Goal: Browse casually: Explore the website without a specific task or goal

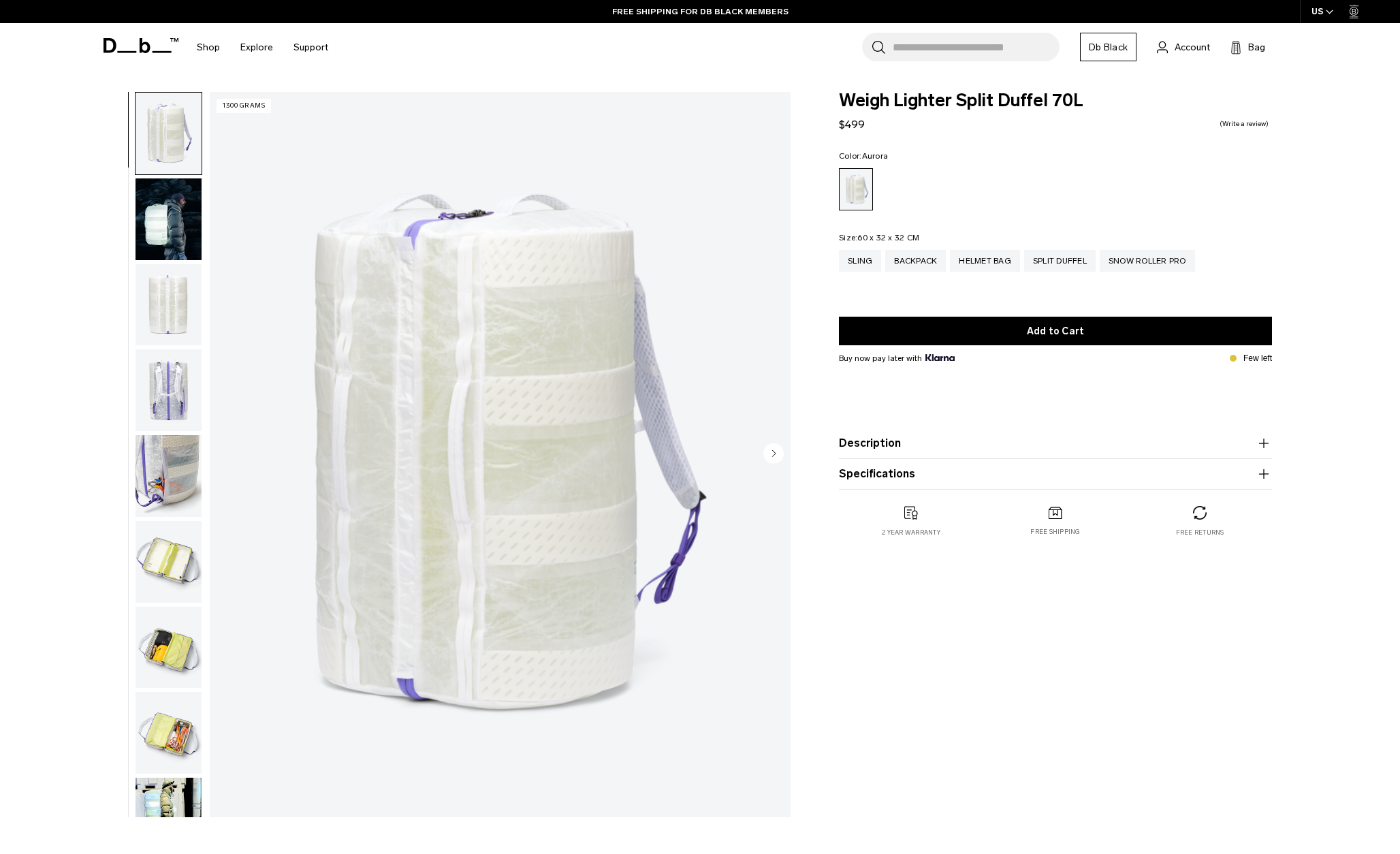
click at [171, 549] on img "button" at bounding box center [168, 561] width 66 height 81
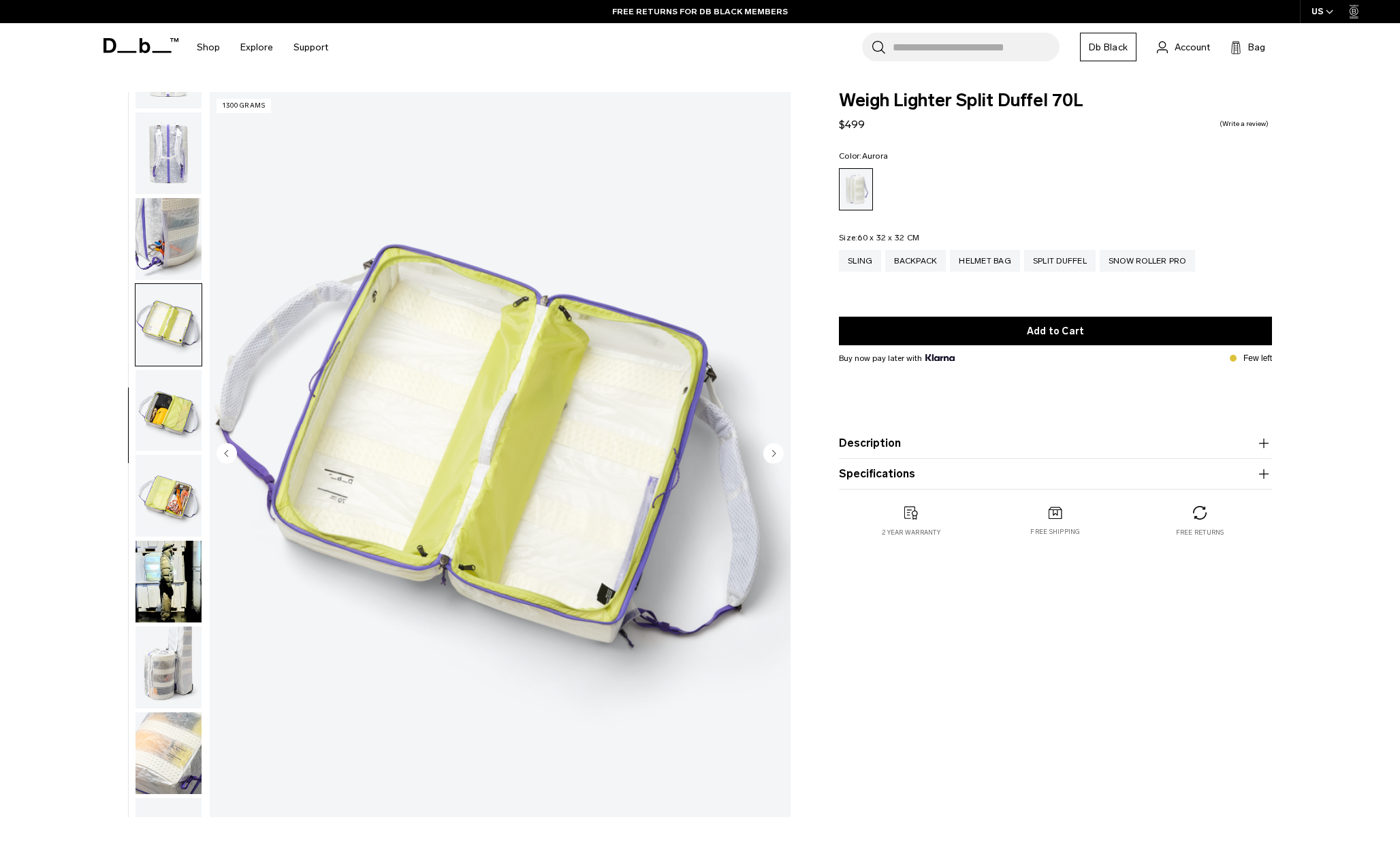
scroll to position [300, 0]
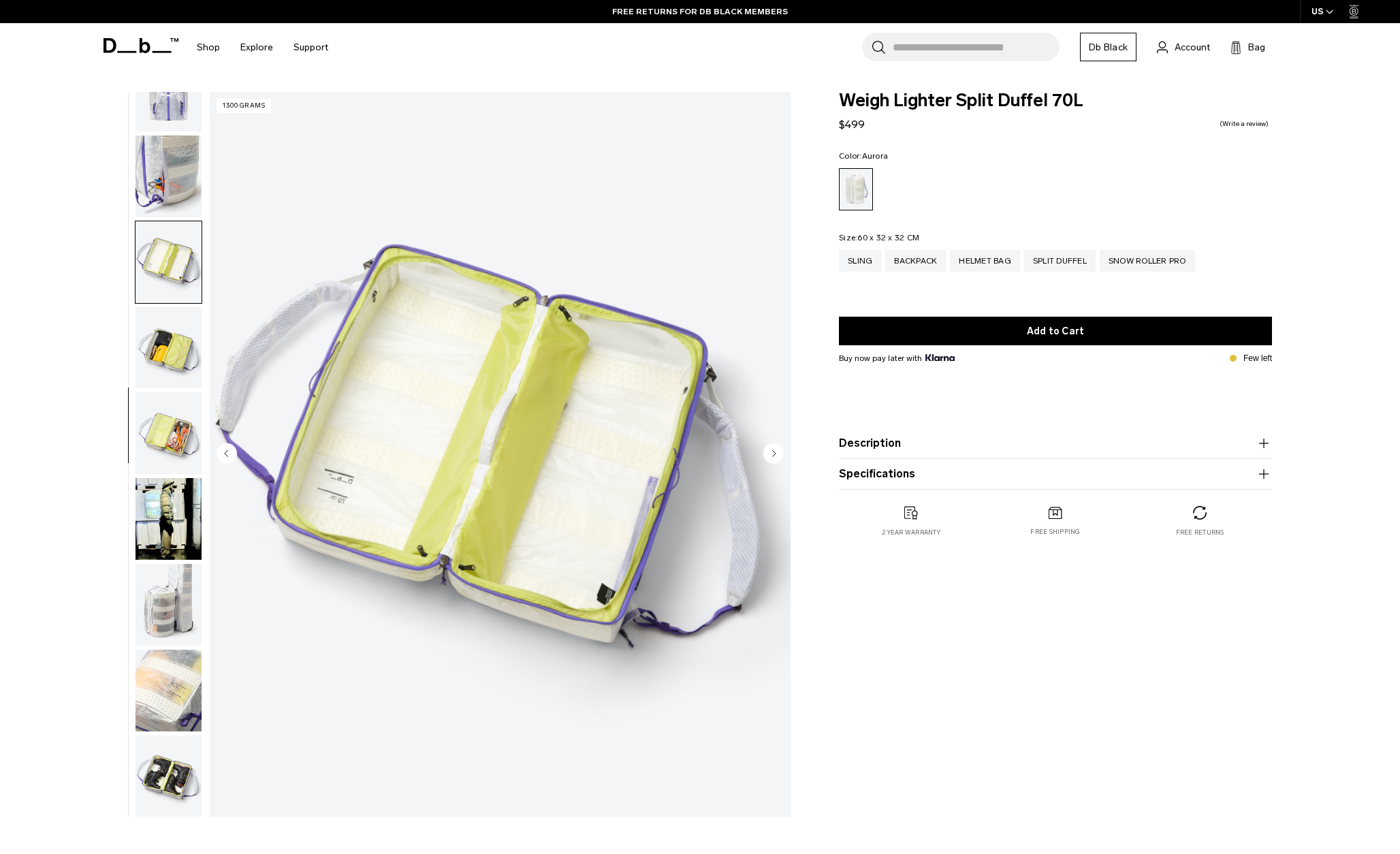
click at [166, 106] on img "button" at bounding box center [168, 90] width 66 height 81
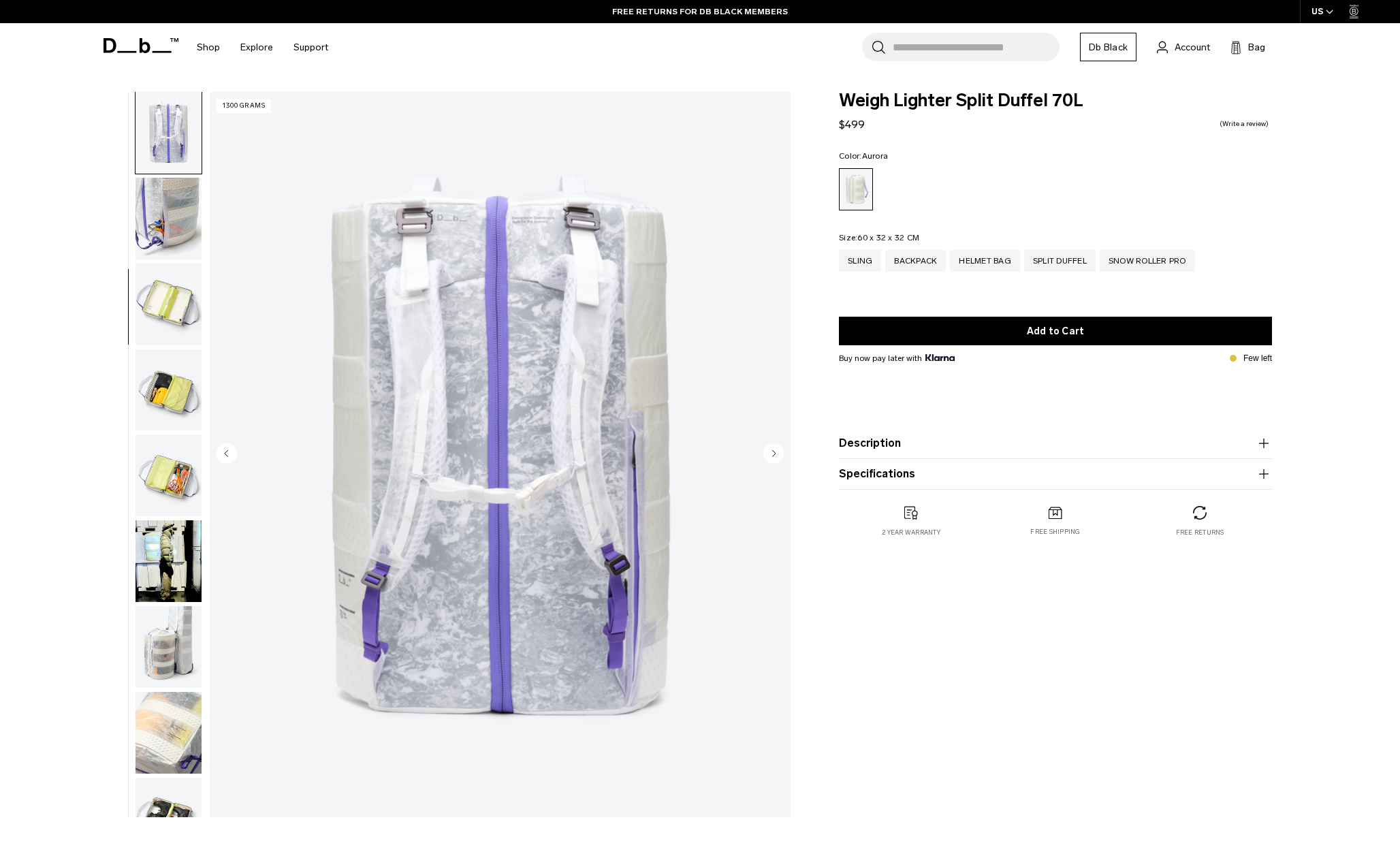
scroll to position [257, 0]
click at [153, 316] on img "button" at bounding box center [168, 304] width 66 height 81
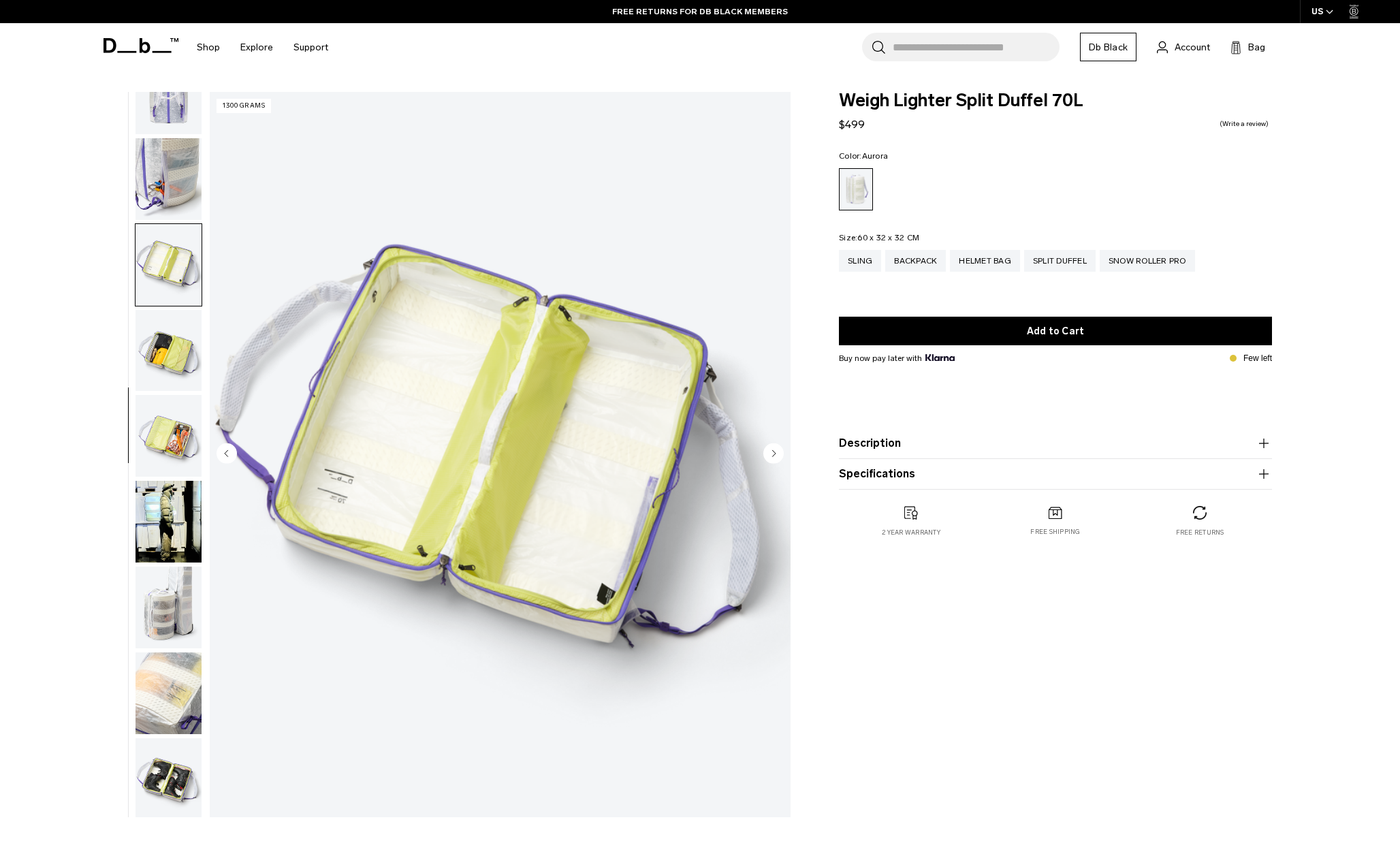
scroll to position [300, 0]
click at [156, 334] on img "button" at bounding box center [168, 347] width 66 height 81
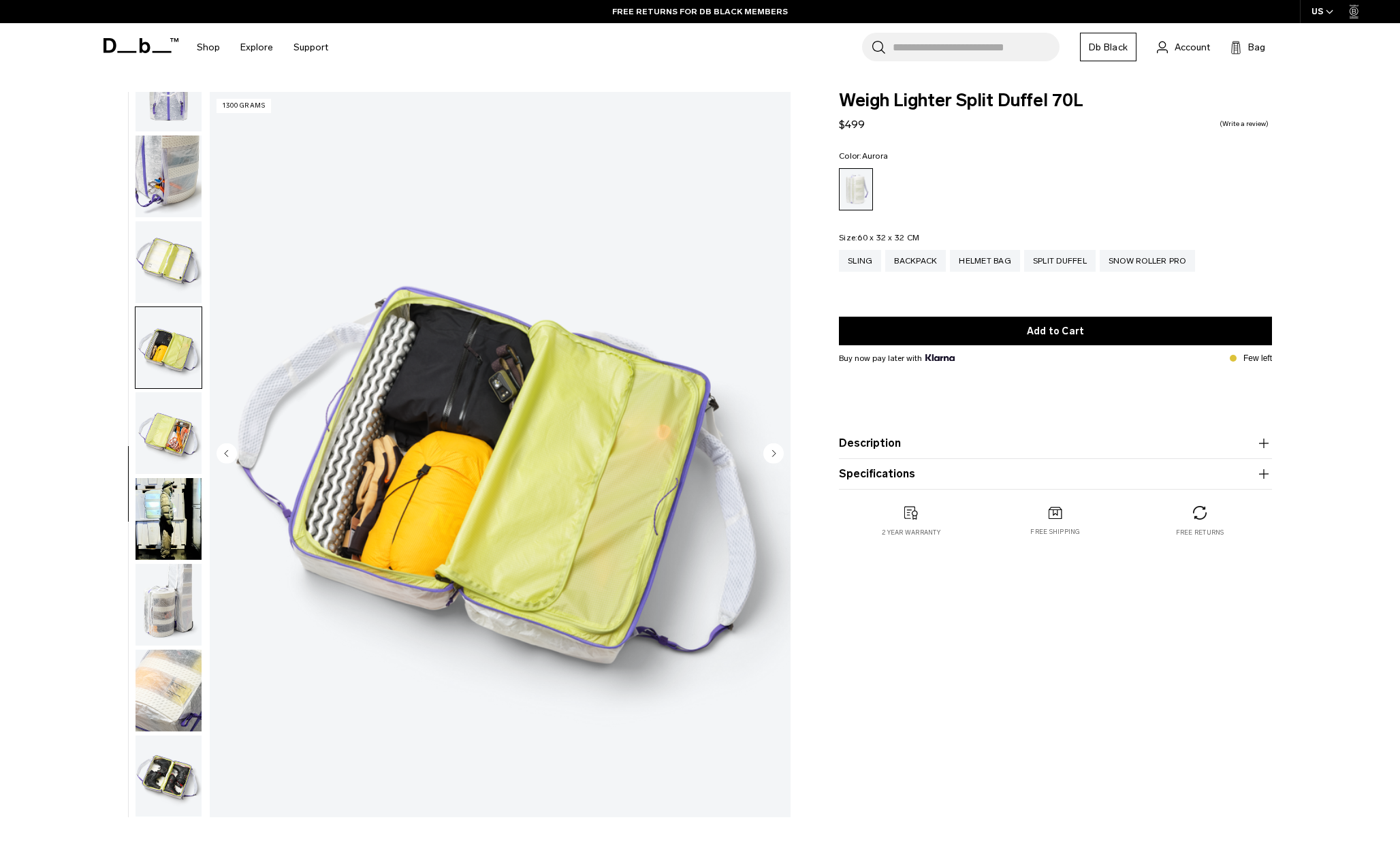
click at [162, 420] on img "button" at bounding box center [168, 432] width 66 height 81
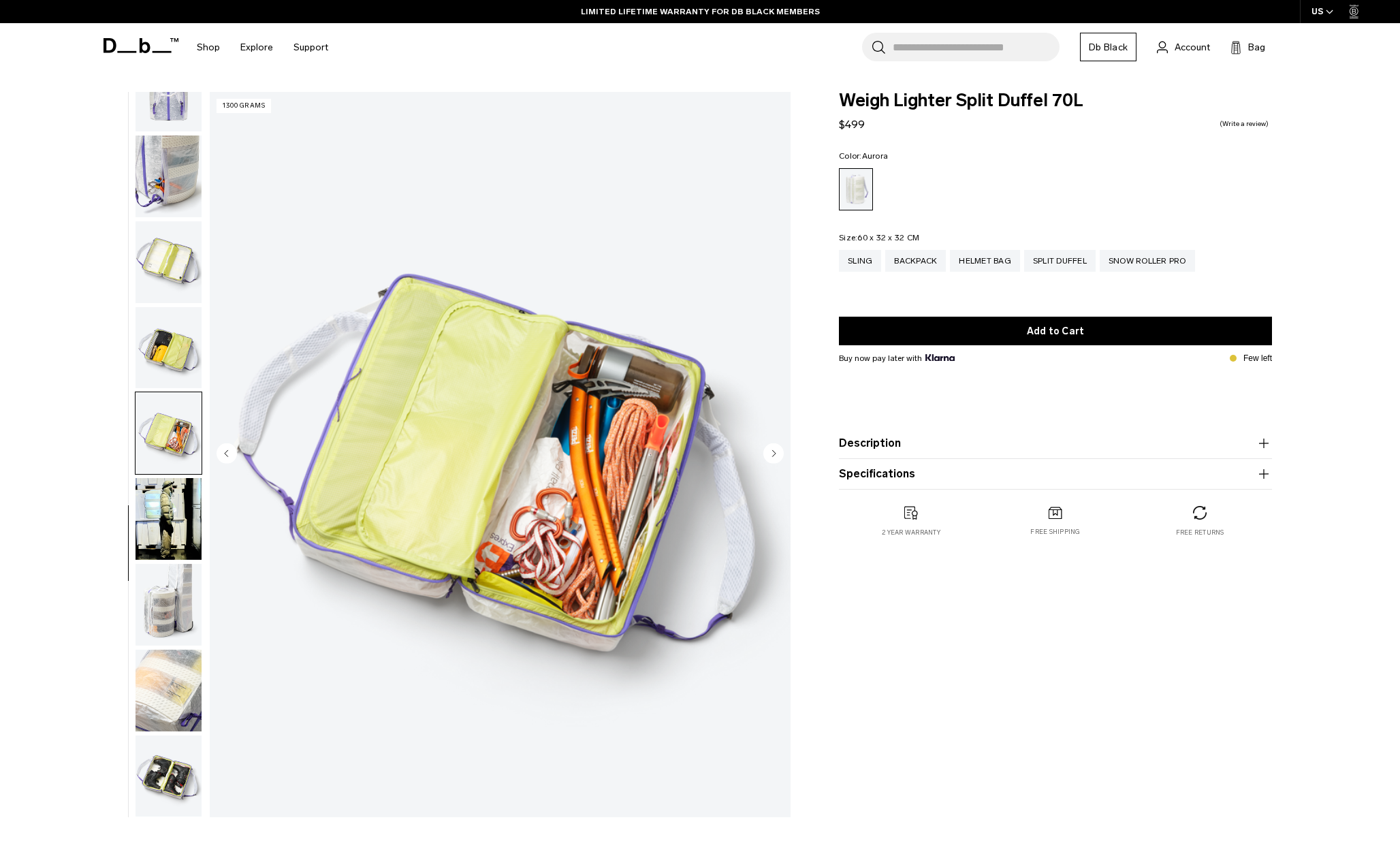
click at [169, 467] on img "button" at bounding box center [168, 432] width 66 height 81
click at [169, 496] on img "button" at bounding box center [168, 518] width 66 height 81
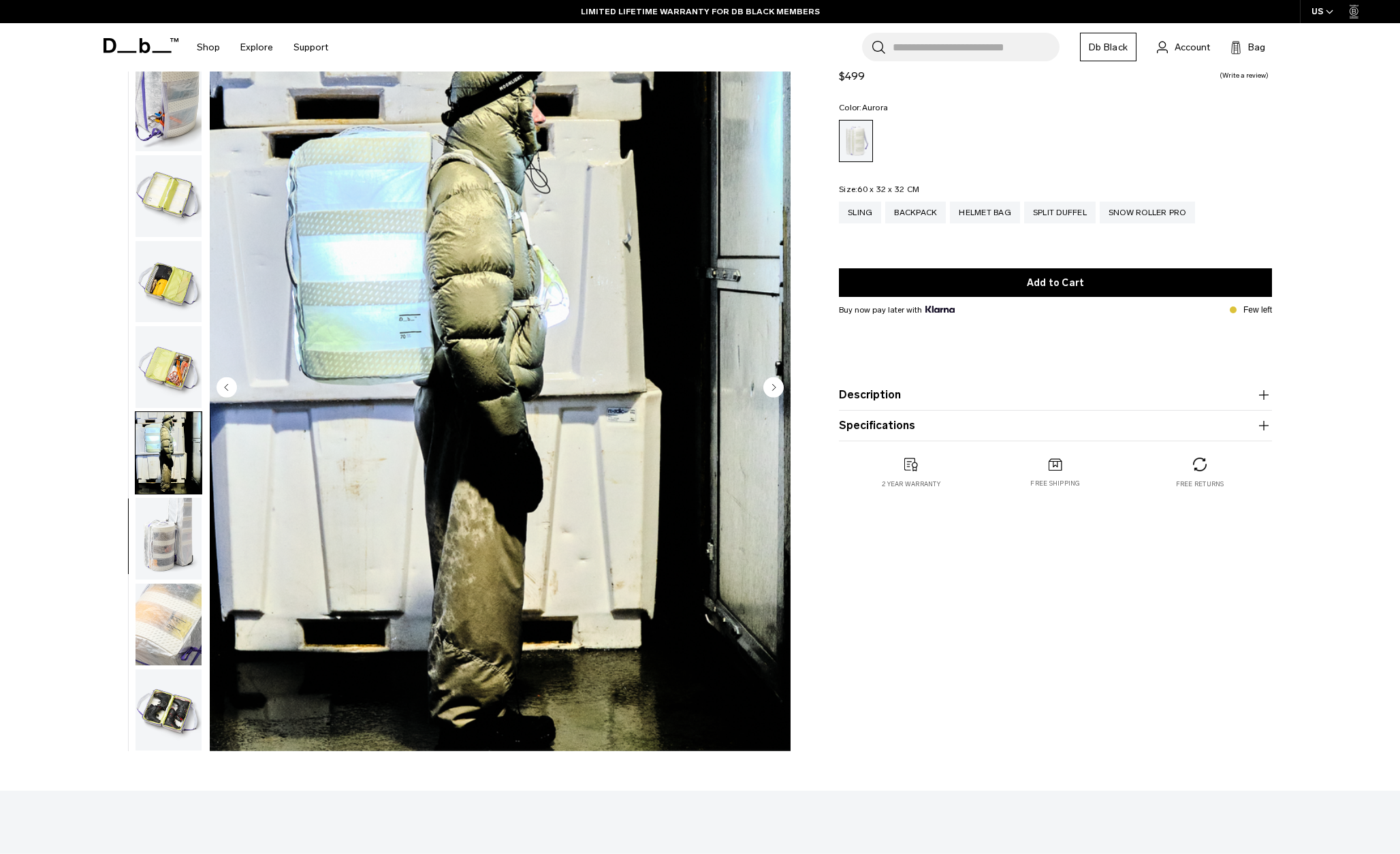
scroll to position [68, 0]
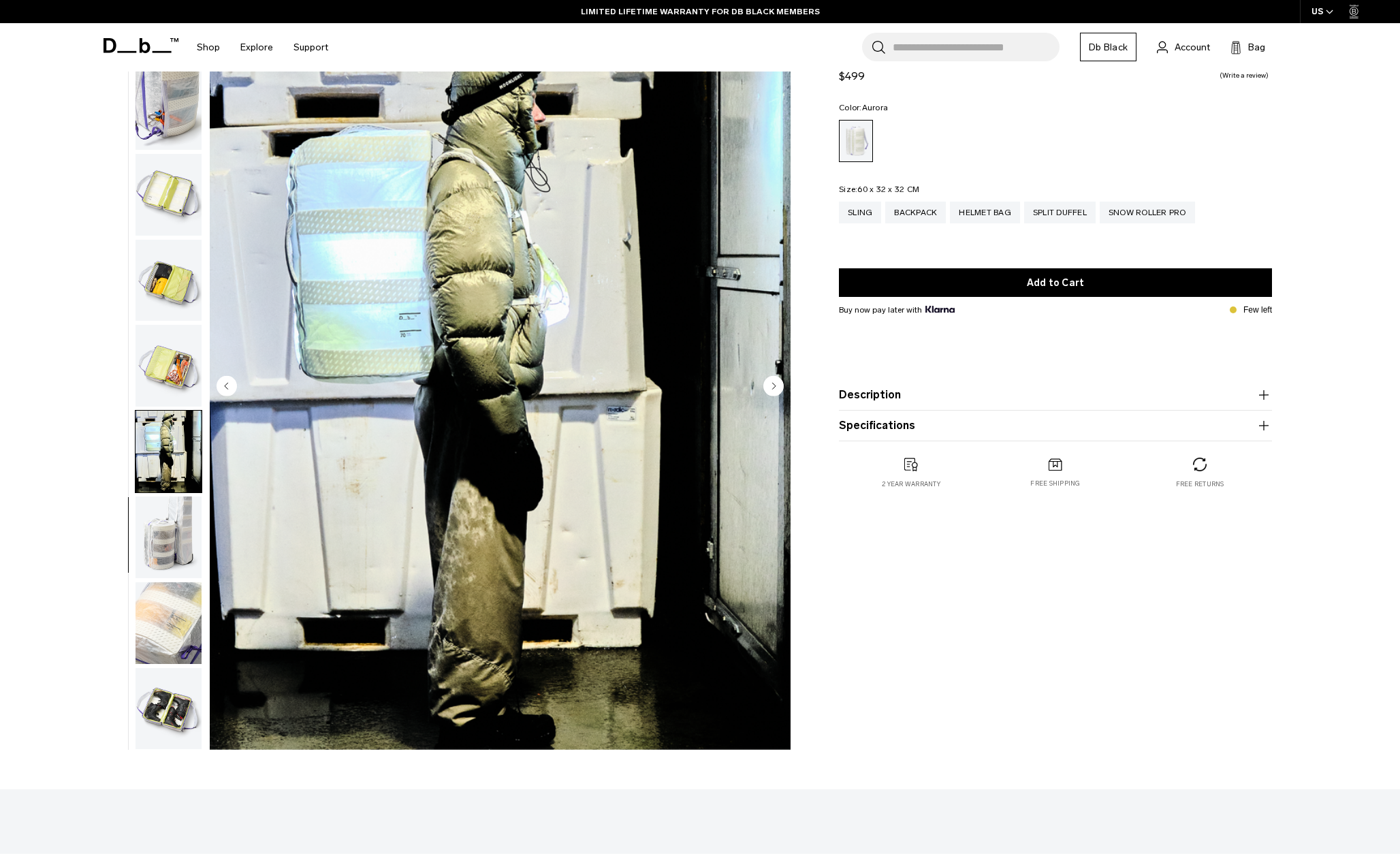
click at [175, 513] on img "button" at bounding box center [168, 537] width 66 height 81
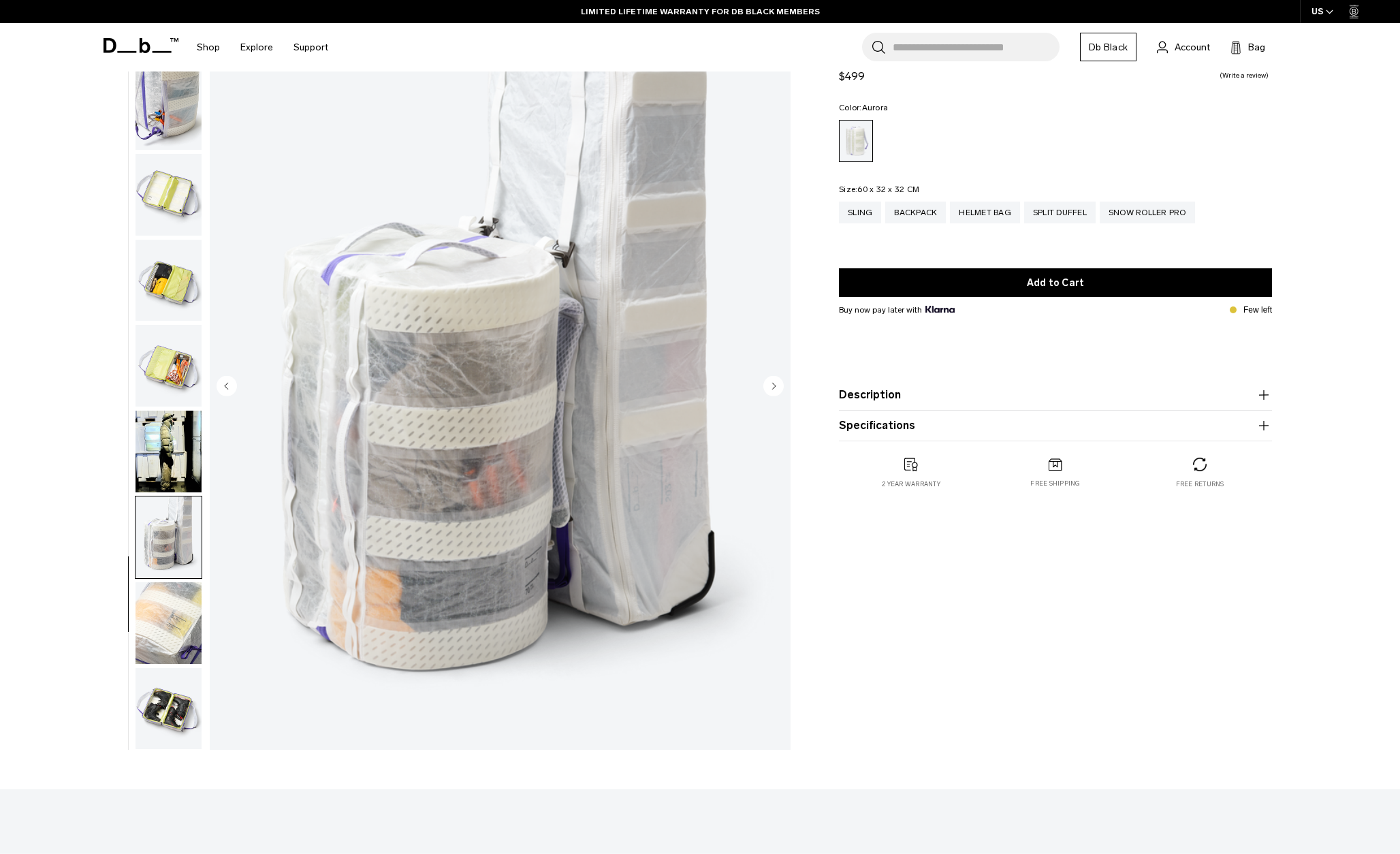
click at [162, 605] on img "button" at bounding box center [168, 623] width 66 height 81
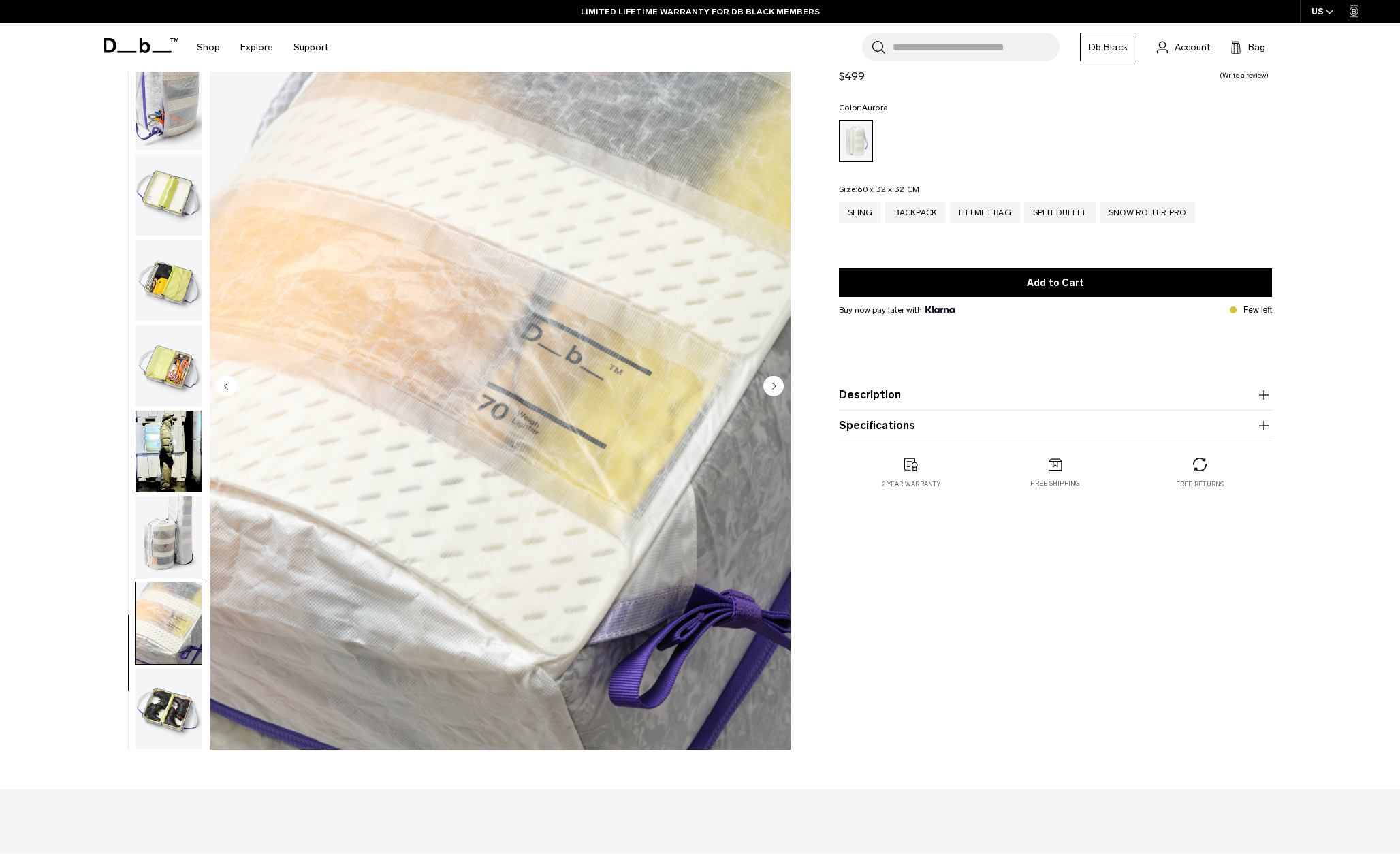
click at [156, 714] on img "button" at bounding box center [168, 709] width 66 height 81
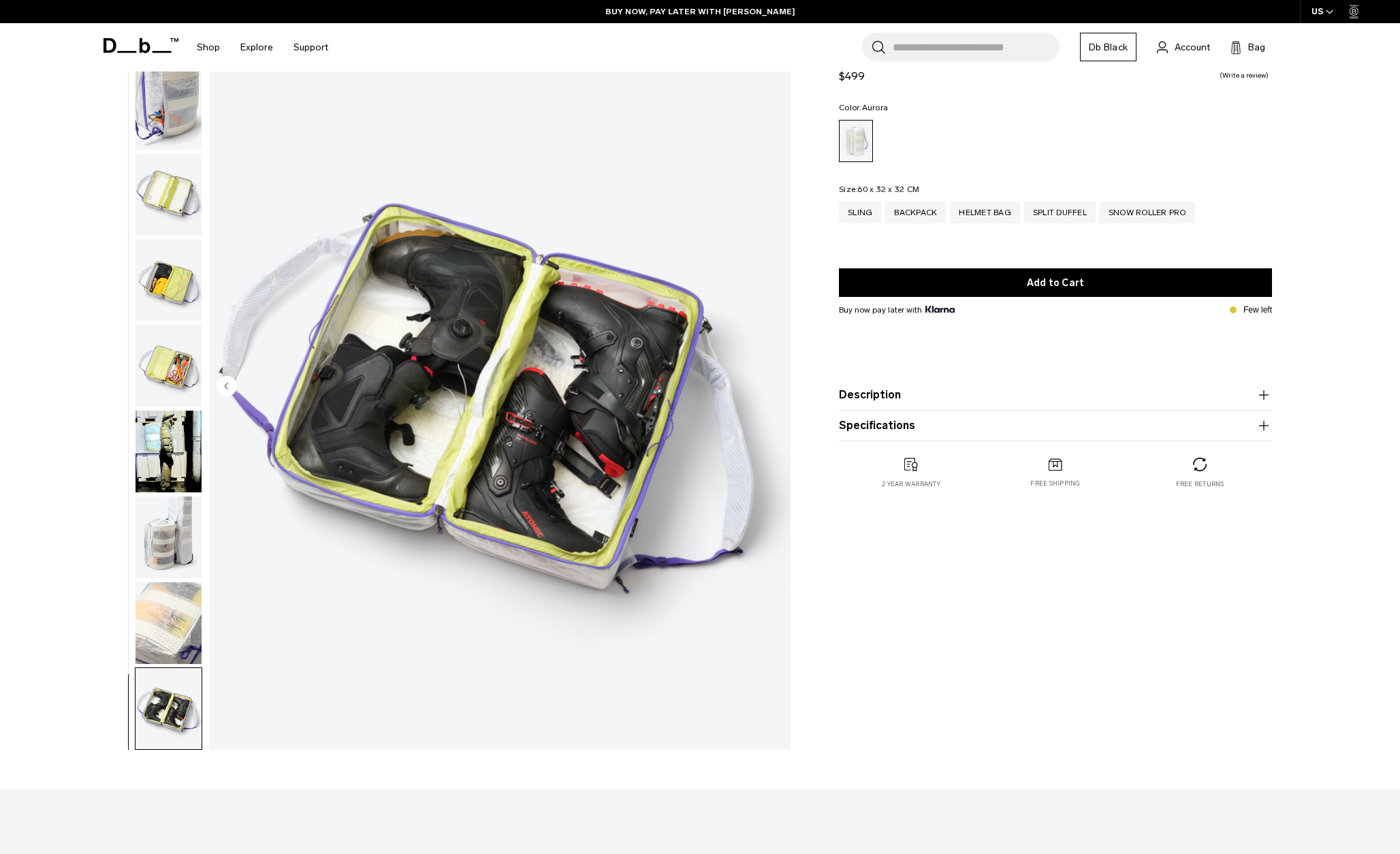
click at [159, 533] on img "button" at bounding box center [168, 537] width 66 height 81
